Goal: Transaction & Acquisition: Purchase product/service

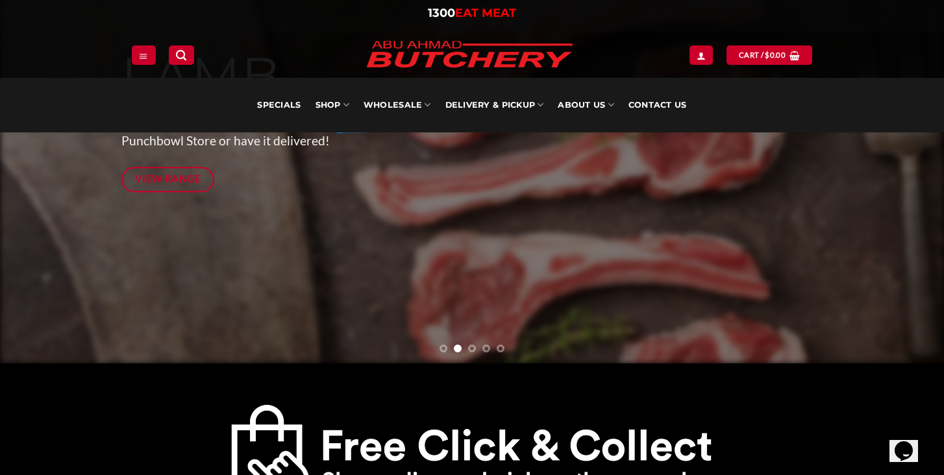
scroll to position [265, 0]
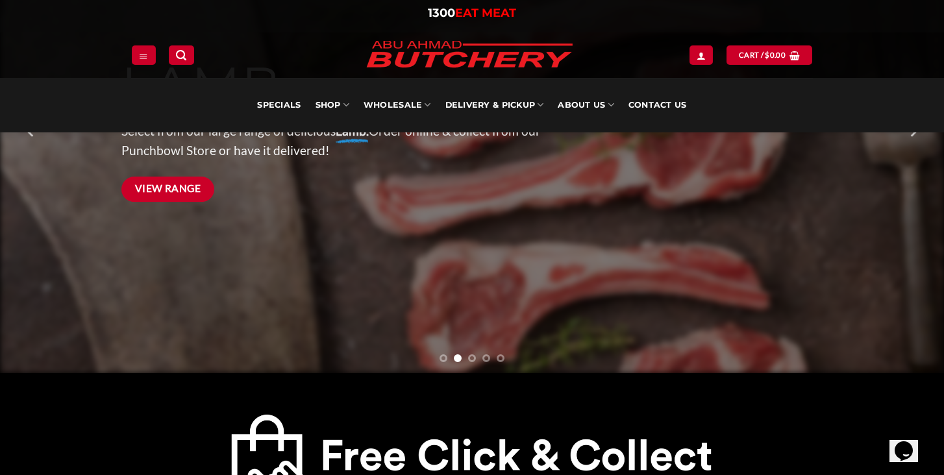
click at [201, 193] on link "View Range" at bounding box center [167, 189] width 93 height 25
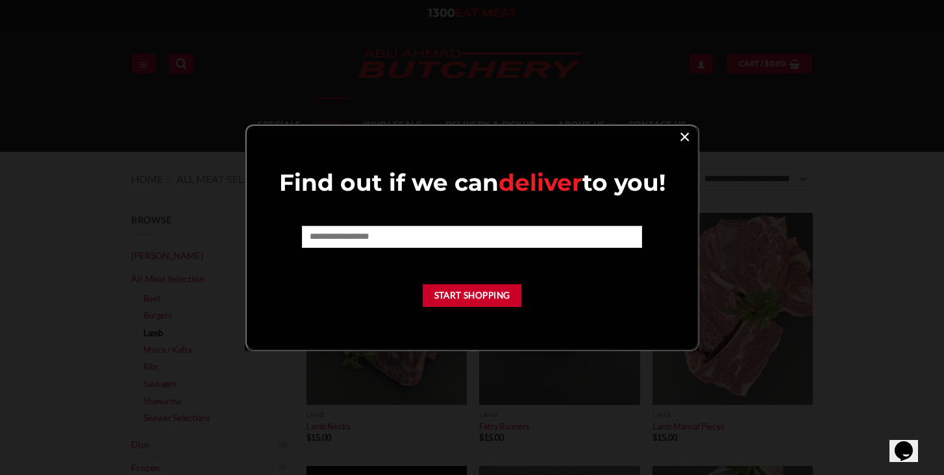
click at [686, 138] on link "×" at bounding box center [684, 136] width 19 height 18
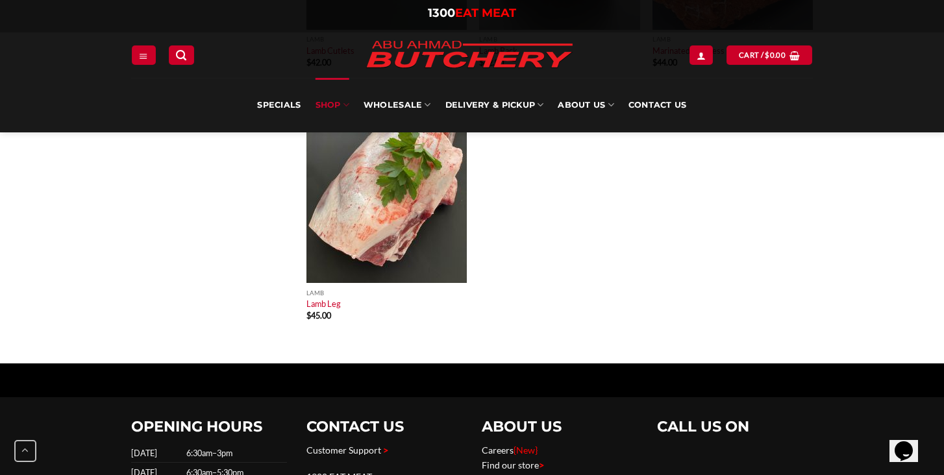
scroll to position [63, 0]
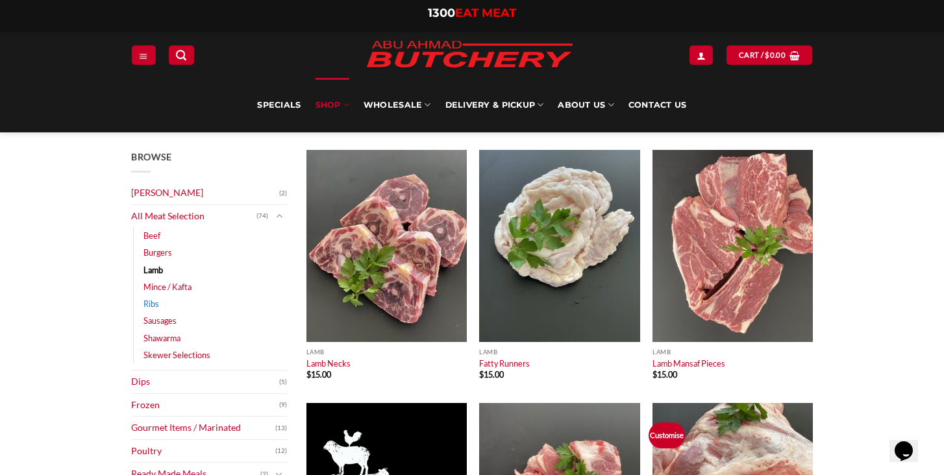
click at [156, 304] on link "Ribs" at bounding box center [151, 303] width 16 height 17
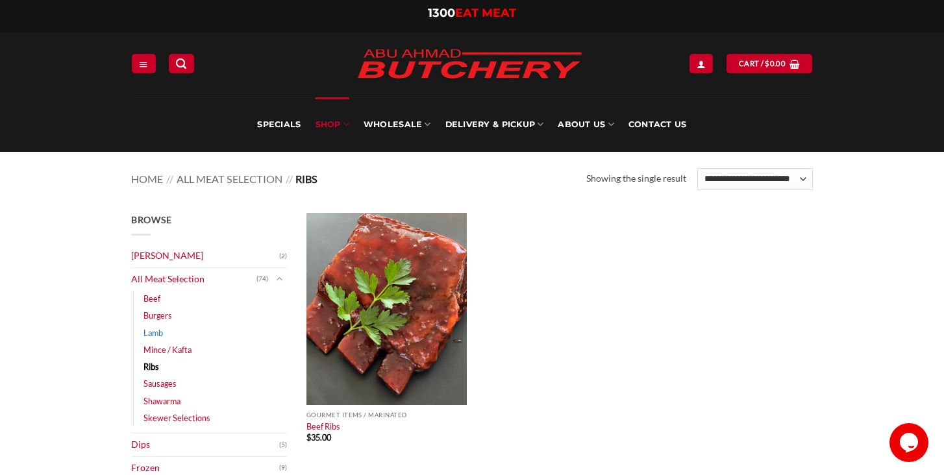
click at [158, 335] on link "Lamb" at bounding box center [152, 333] width 19 height 17
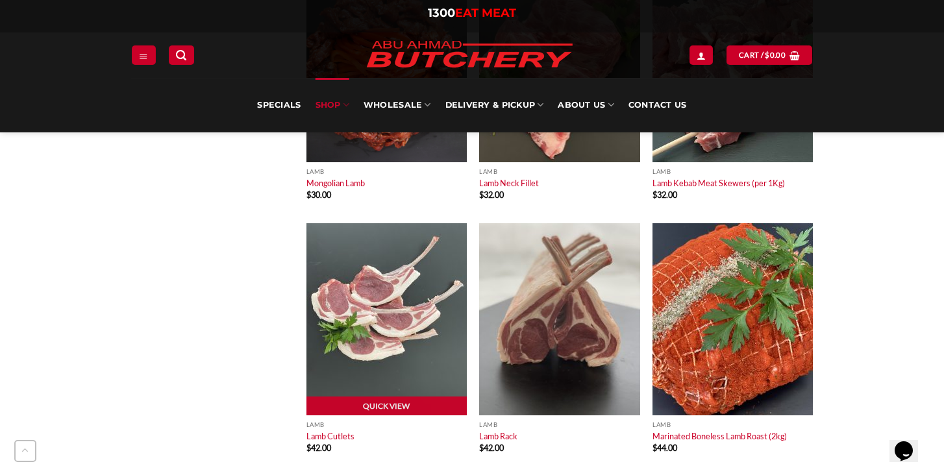
scroll to position [2017, 0]
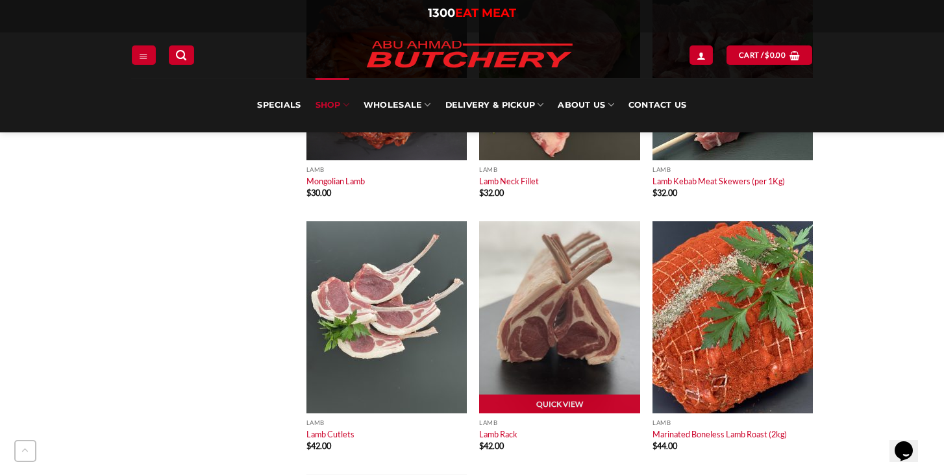
click at [544, 314] on img at bounding box center [559, 317] width 160 height 192
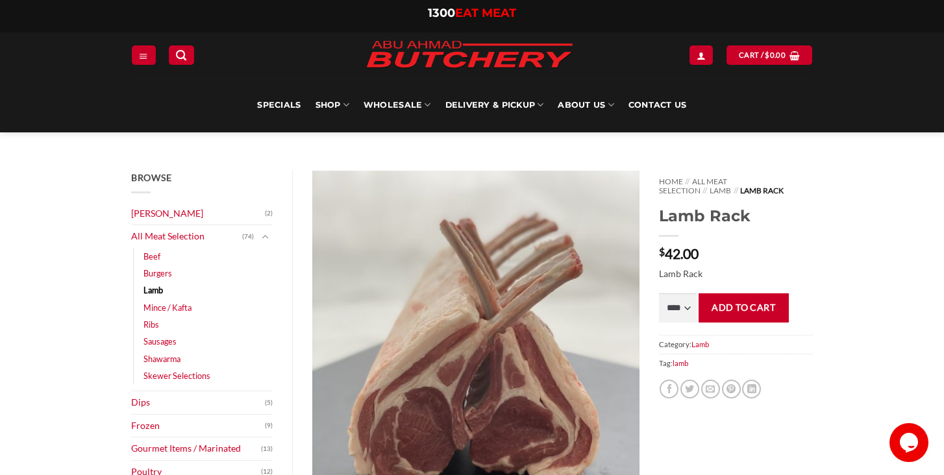
scroll to position [6, 0]
